Goal: Entertainment & Leisure: Browse casually

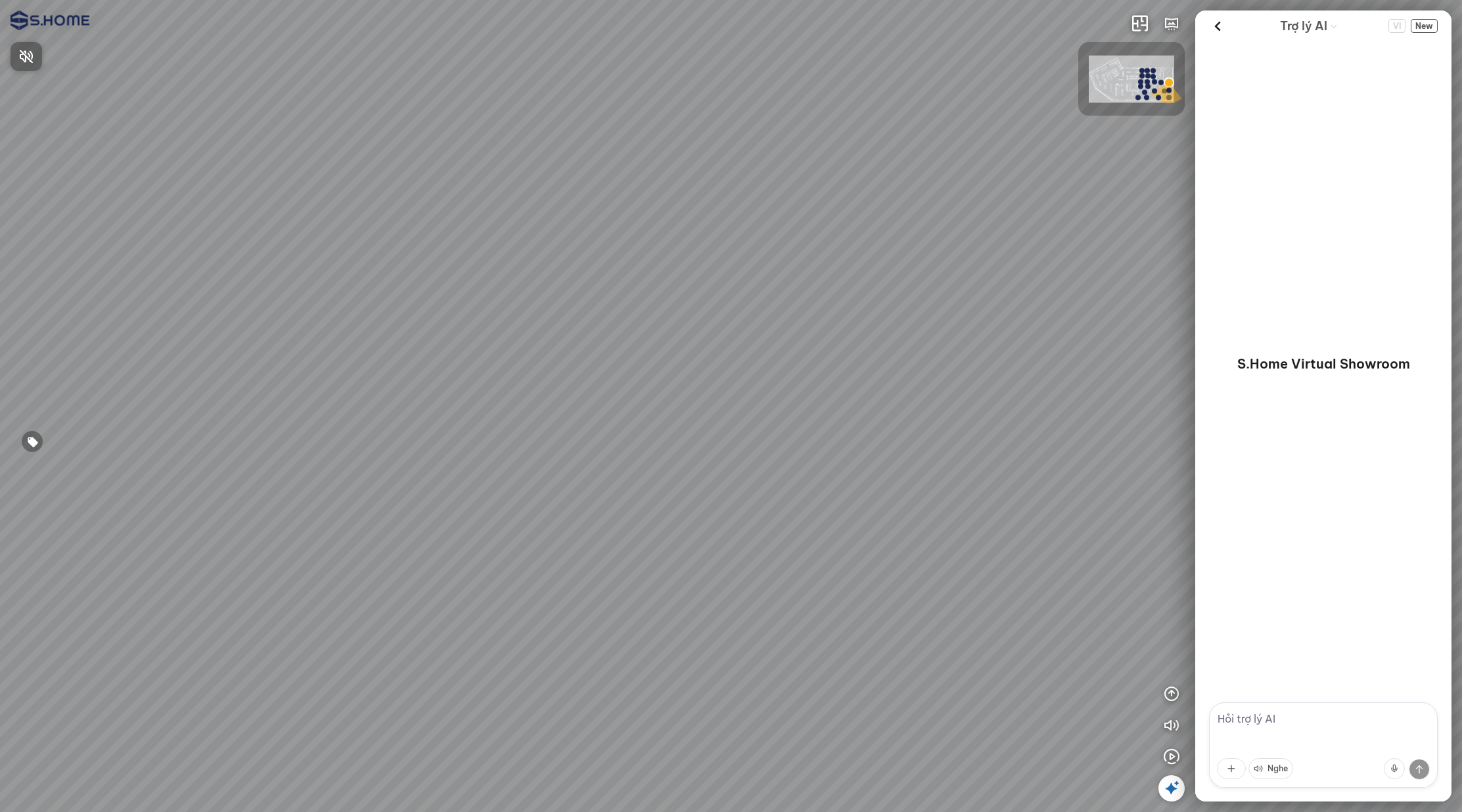
click at [94, 38] on div at bounding box center [731, 406] width 1462 height 812
click at [98, 53] on div at bounding box center [731, 406] width 1462 height 812
drag, startPoint x: 867, startPoint y: 376, endPoint x: 743, endPoint y: 374, distance: 124.0
click at [743, 374] on div at bounding box center [731, 406] width 1462 height 812
drag, startPoint x: 743, startPoint y: 374, endPoint x: 861, endPoint y: 374, distance: 118.0
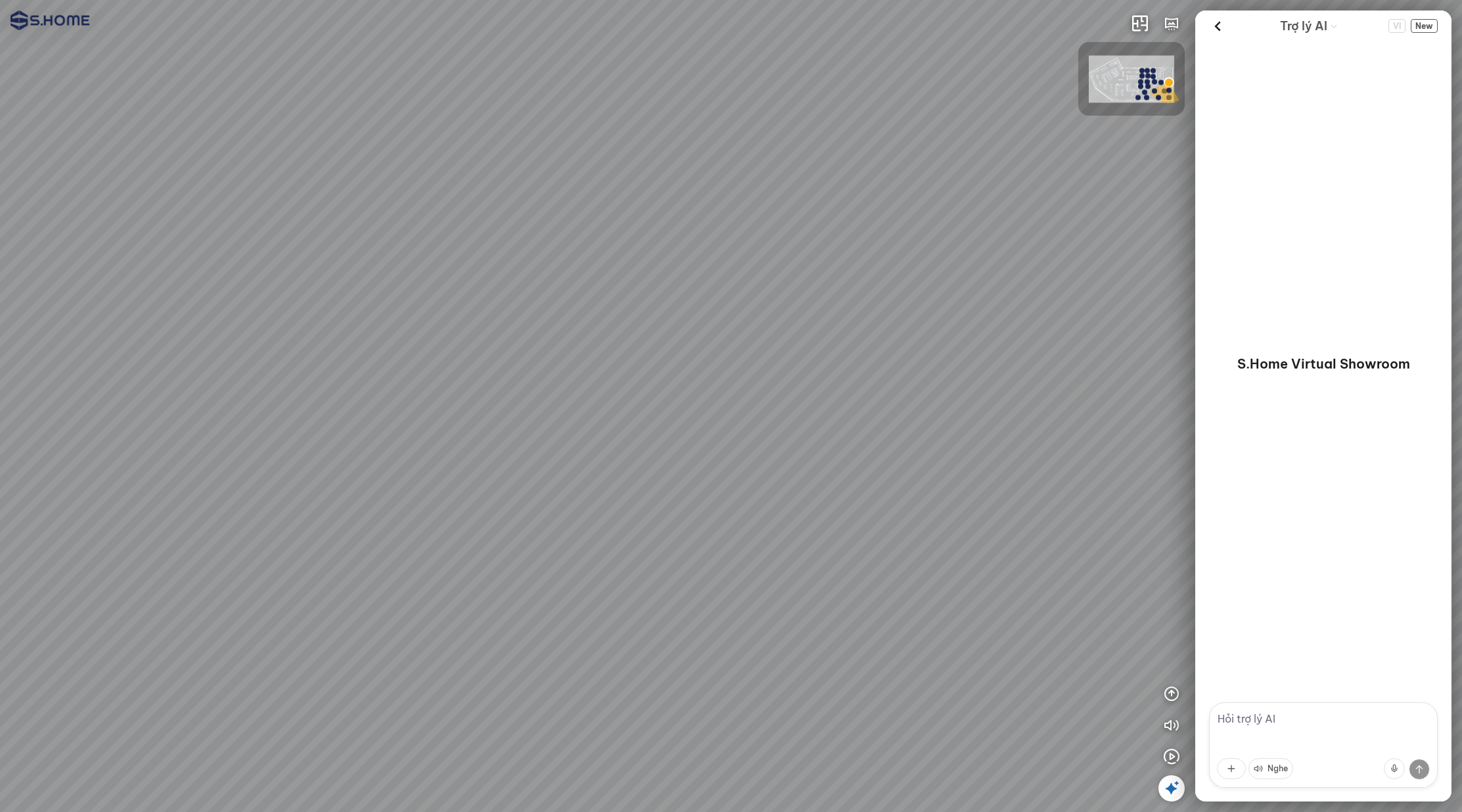
click at [882, 371] on div at bounding box center [731, 406] width 1462 height 812
drag, startPoint x: 566, startPoint y: 399, endPoint x: 795, endPoint y: 384, distance: 229.5
click at [795, 384] on div at bounding box center [731, 406] width 1462 height 812
drag, startPoint x: 566, startPoint y: 373, endPoint x: 575, endPoint y: 334, distance: 40.0
click at [565, 333] on div at bounding box center [731, 406] width 1462 height 812
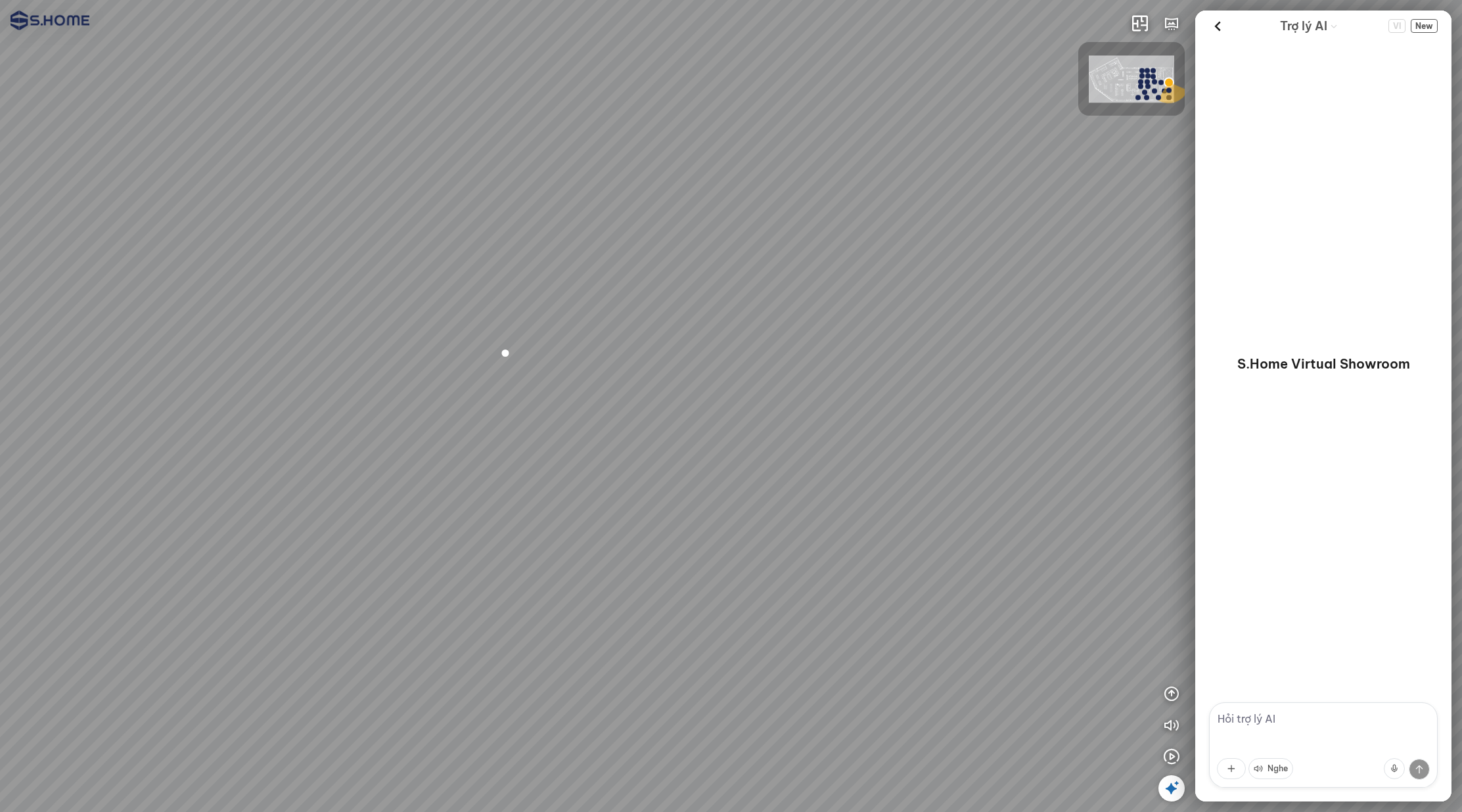
drag, startPoint x: 905, startPoint y: 409, endPoint x: 842, endPoint y: 409, distance: 63.0
click at [842, 409] on div at bounding box center [731, 406] width 1462 height 812
drag, startPoint x: 1060, startPoint y: 617, endPoint x: 941, endPoint y: 575, distance: 126.2
click at [941, 575] on div at bounding box center [731, 406] width 1462 height 812
click at [944, 601] on div at bounding box center [731, 406] width 1462 height 812
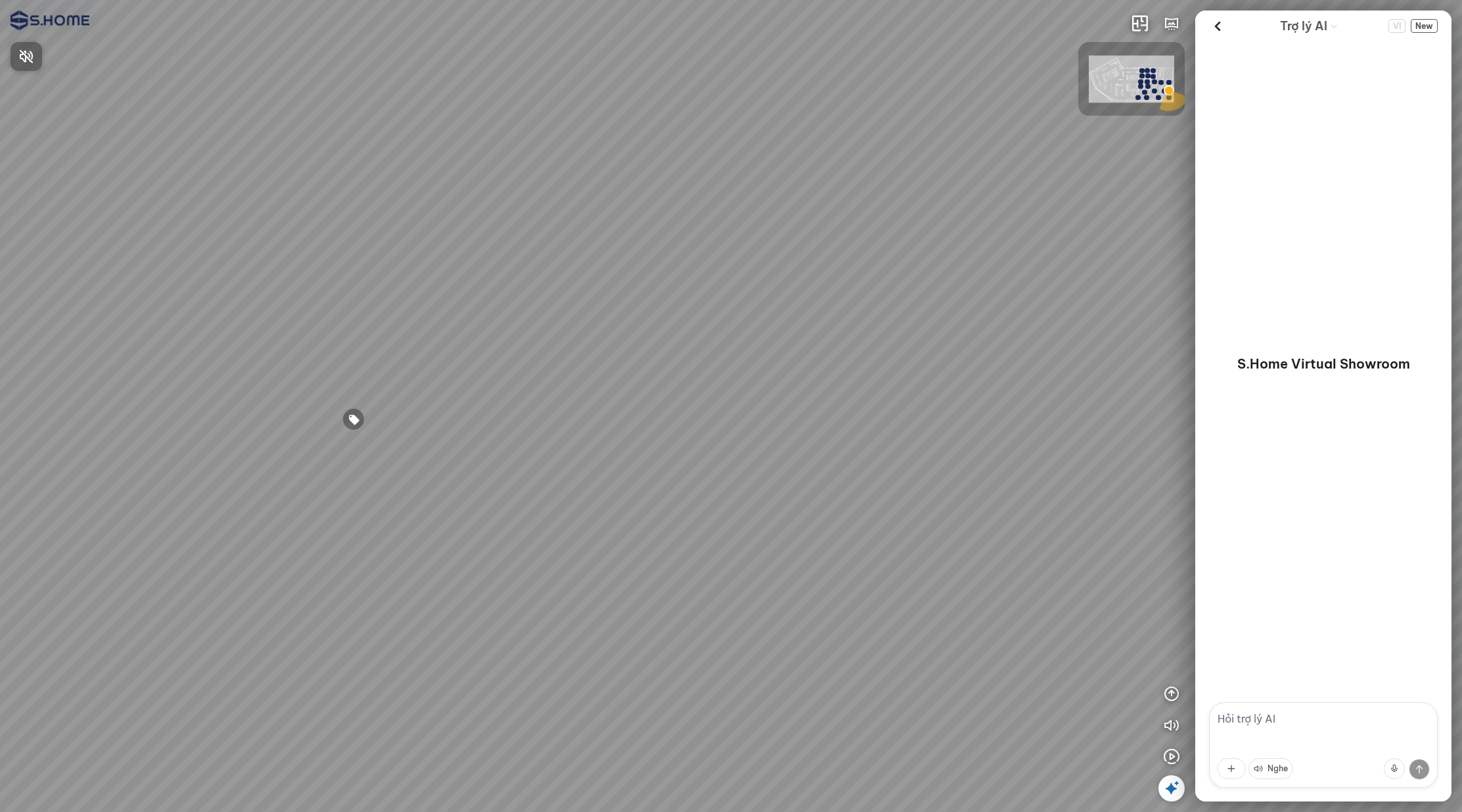
click at [34, 61] on span "Nhấn để bật âm thanh" at bounding box center [34, 56] width 0 height 16
click at [702, 186] on div at bounding box center [731, 406] width 1462 height 812
drag, startPoint x: 792, startPoint y: 238, endPoint x: 597, endPoint y: 249, distance: 195.3
click at [597, 249] on div at bounding box center [731, 406] width 1462 height 812
drag, startPoint x: 902, startPoint y: 272, endPoint x: 548, endPoint y: 251, distance: 354.6
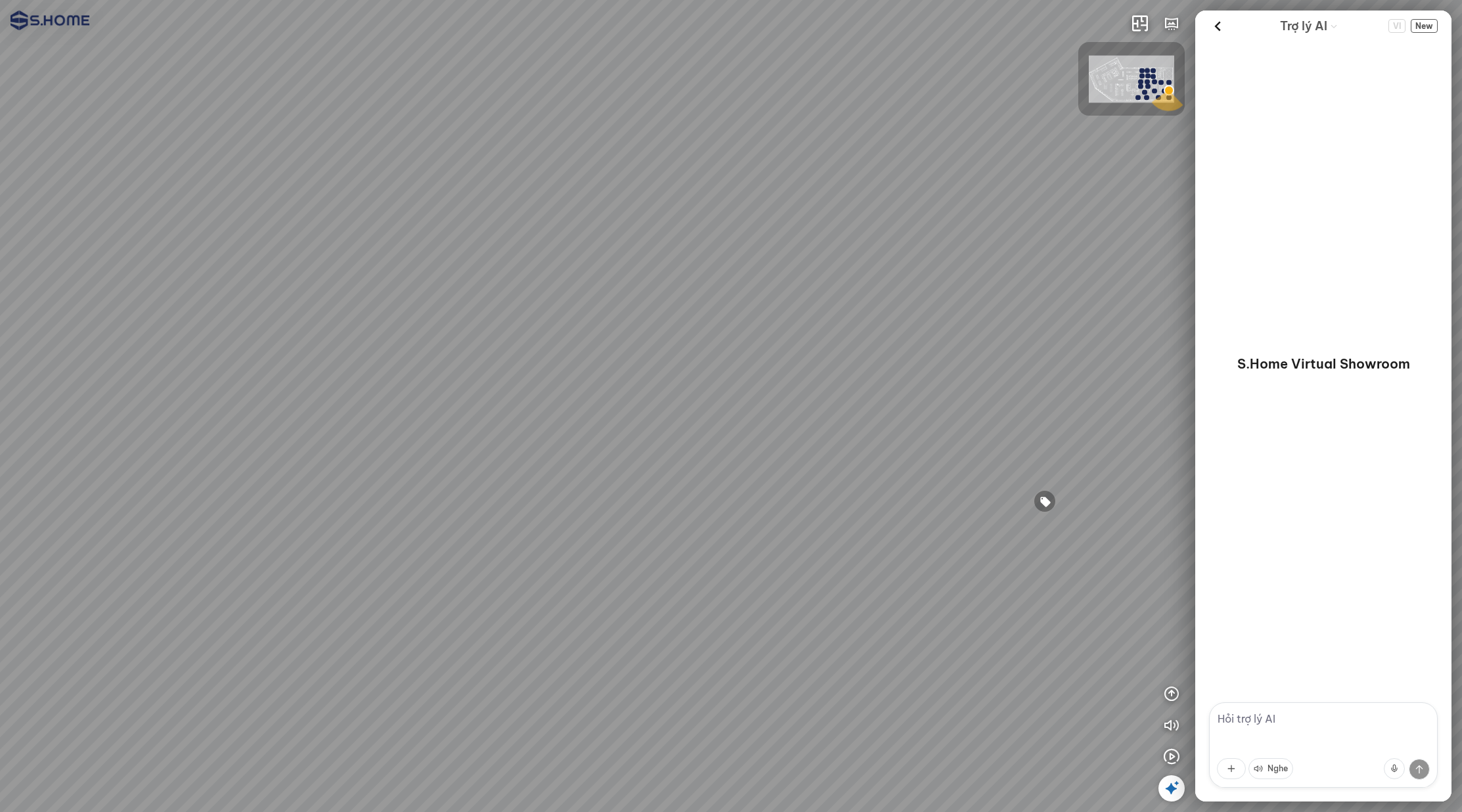
click at [548, 251] on div at bounding box center [731, 406] width 1462 height 812
